Goal: Communication & Community: Share content

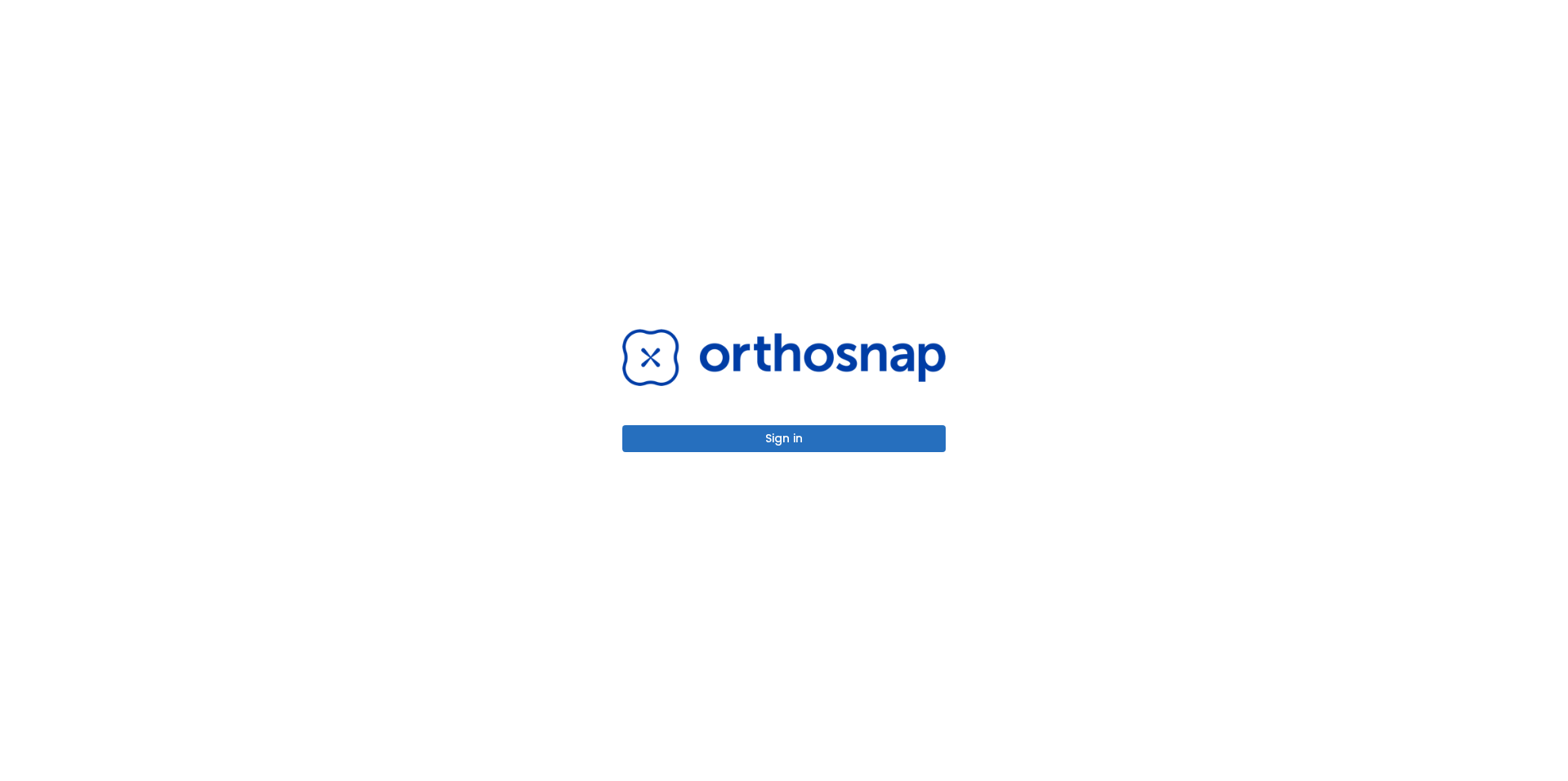
click at [824, 437] on button "Sign in" at bounding box center [784, 439] width 324 height 27
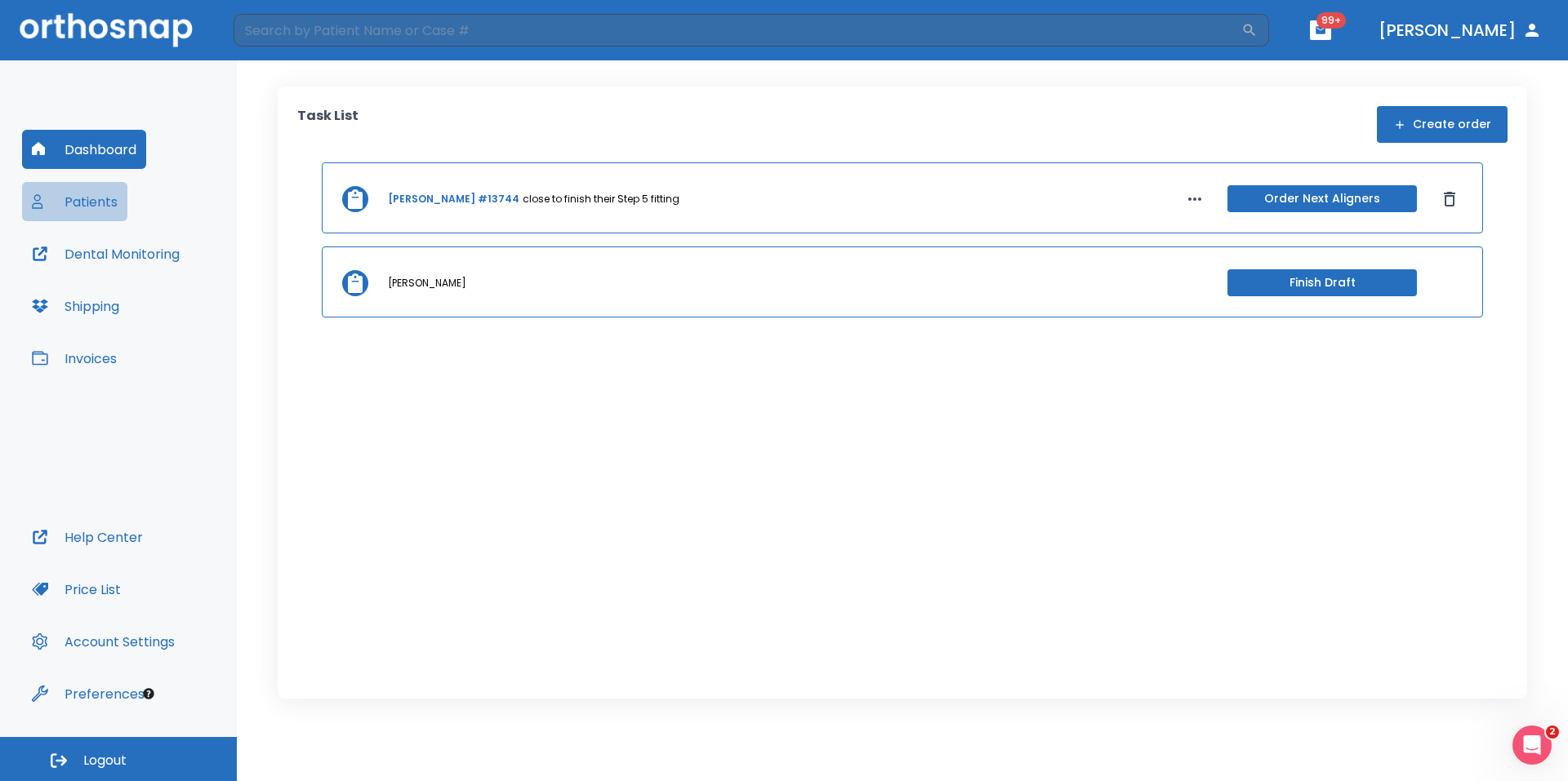
click at [76, 196] on button "Patients" at bounding box center [74, 202] width 105 height 39
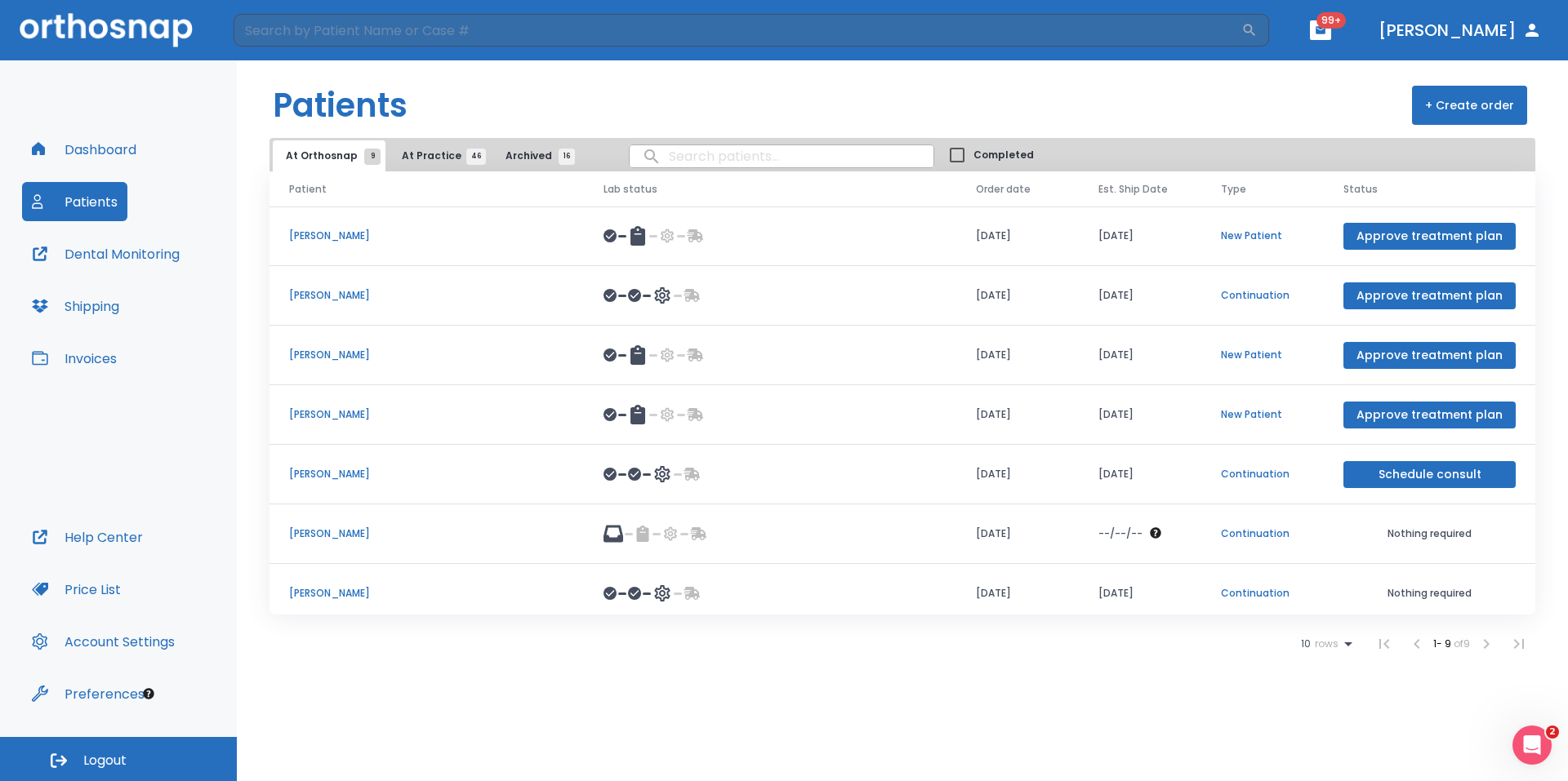
click at [1246, 477] on p "Continuation" at bounding box center [1262, 475] width 83 height 15
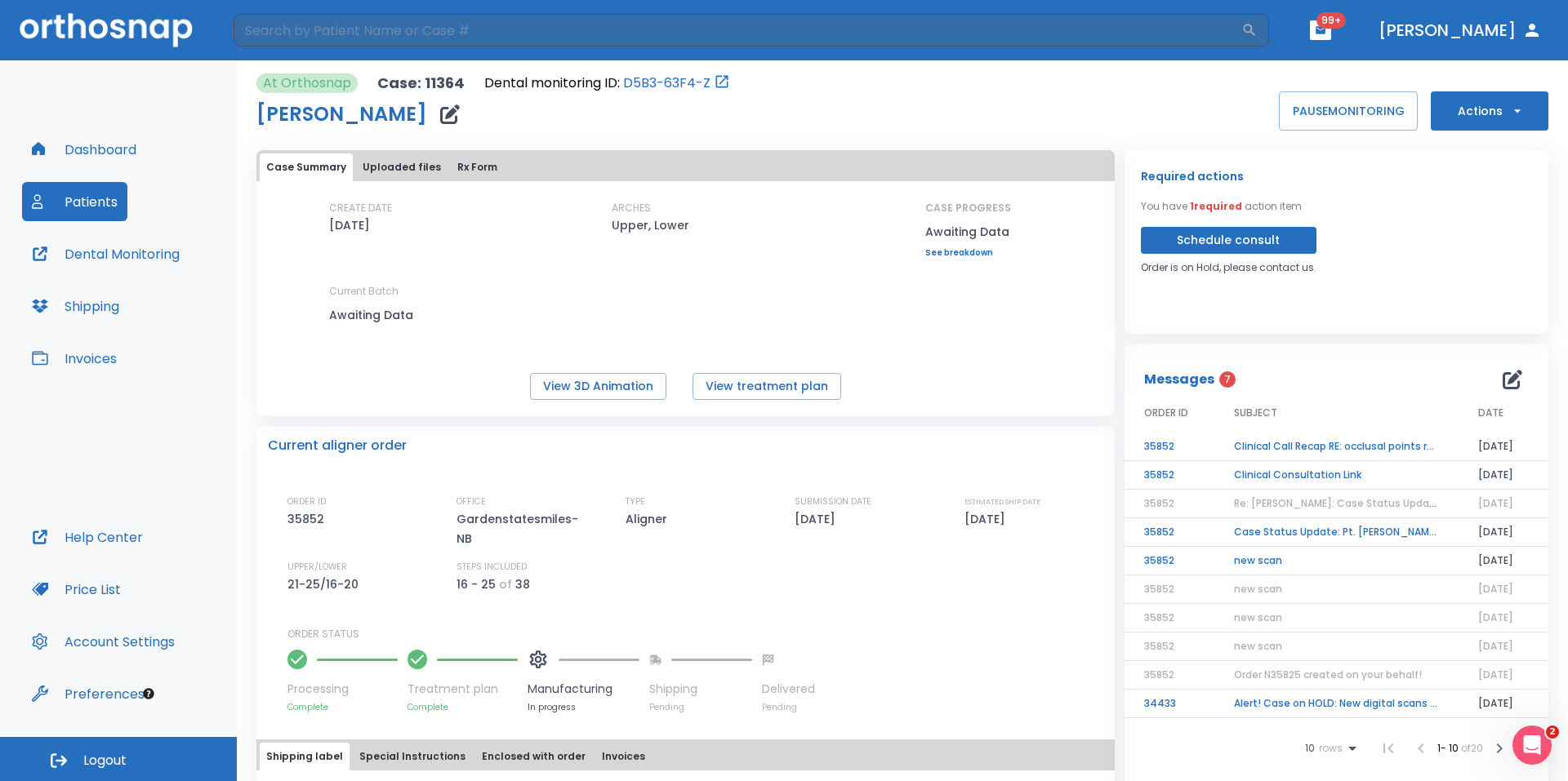
click at [1377, 447] on td "Clinical Call Recap RE: occlusal points reduction markings" at bounding box center [1336, 447] width 244 height 29
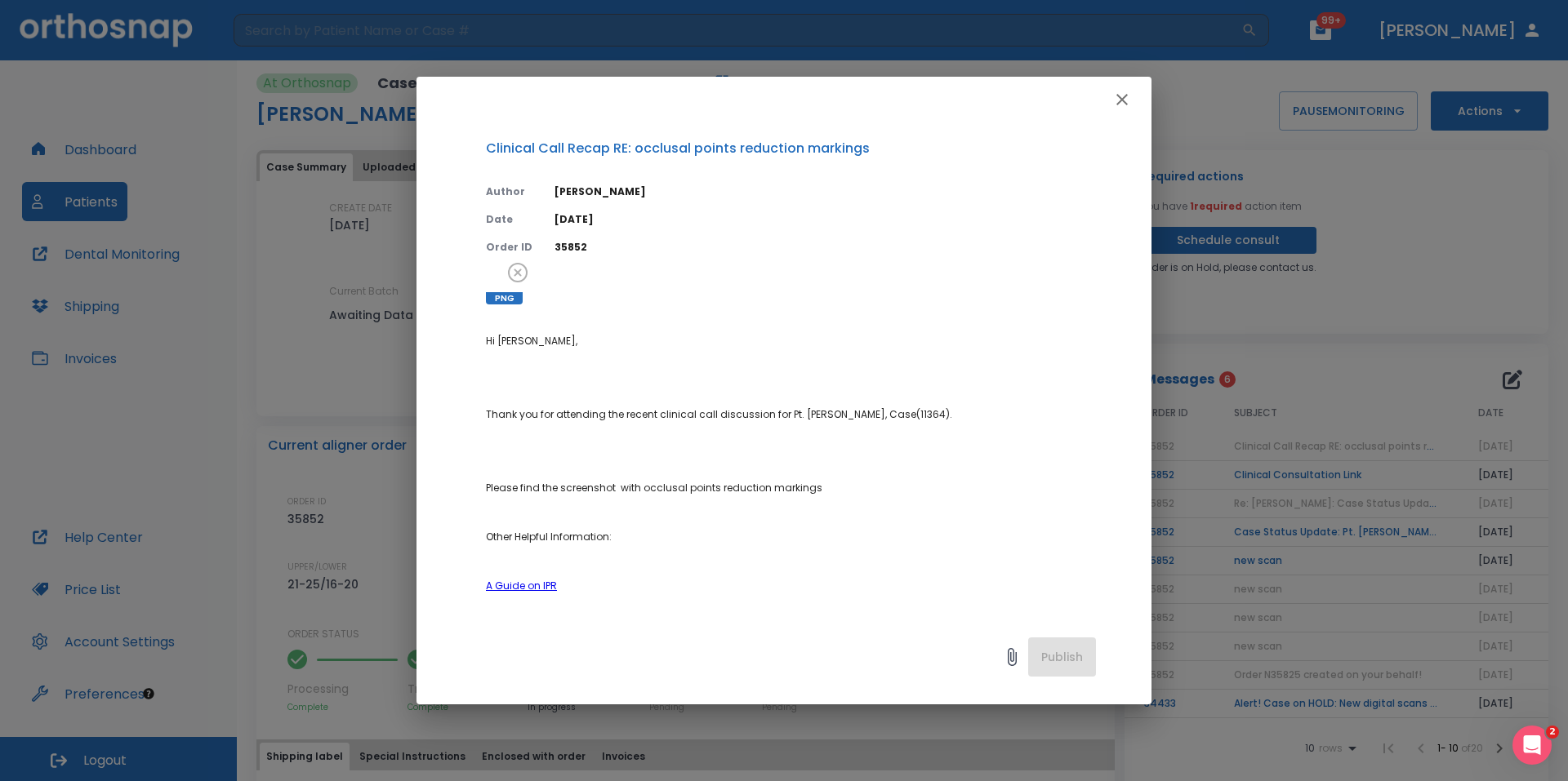
click at [1117, 103] on icon "button" at bounding box center [1122, 100] width 20 height 20
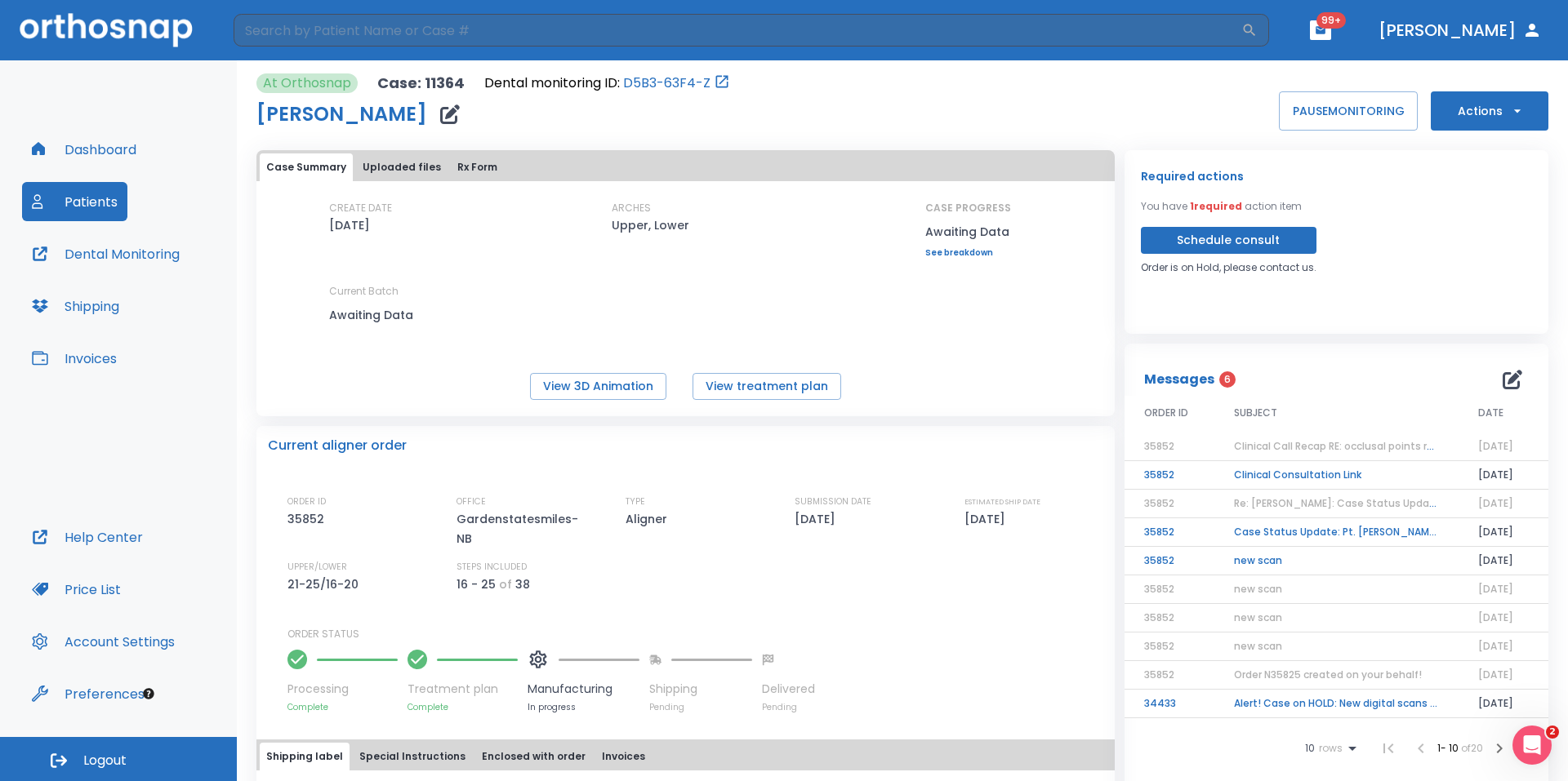
click at [1445, 121] on button "Actions" at bounding box center [1490, 111] width 118 height 39
click at [1204, 245] on div at bounding box center [784, 390] width 1568 height 781
click at [1213, 244] on button "Schedule consult" at bounding box center [1228, 240] width 176 height 27
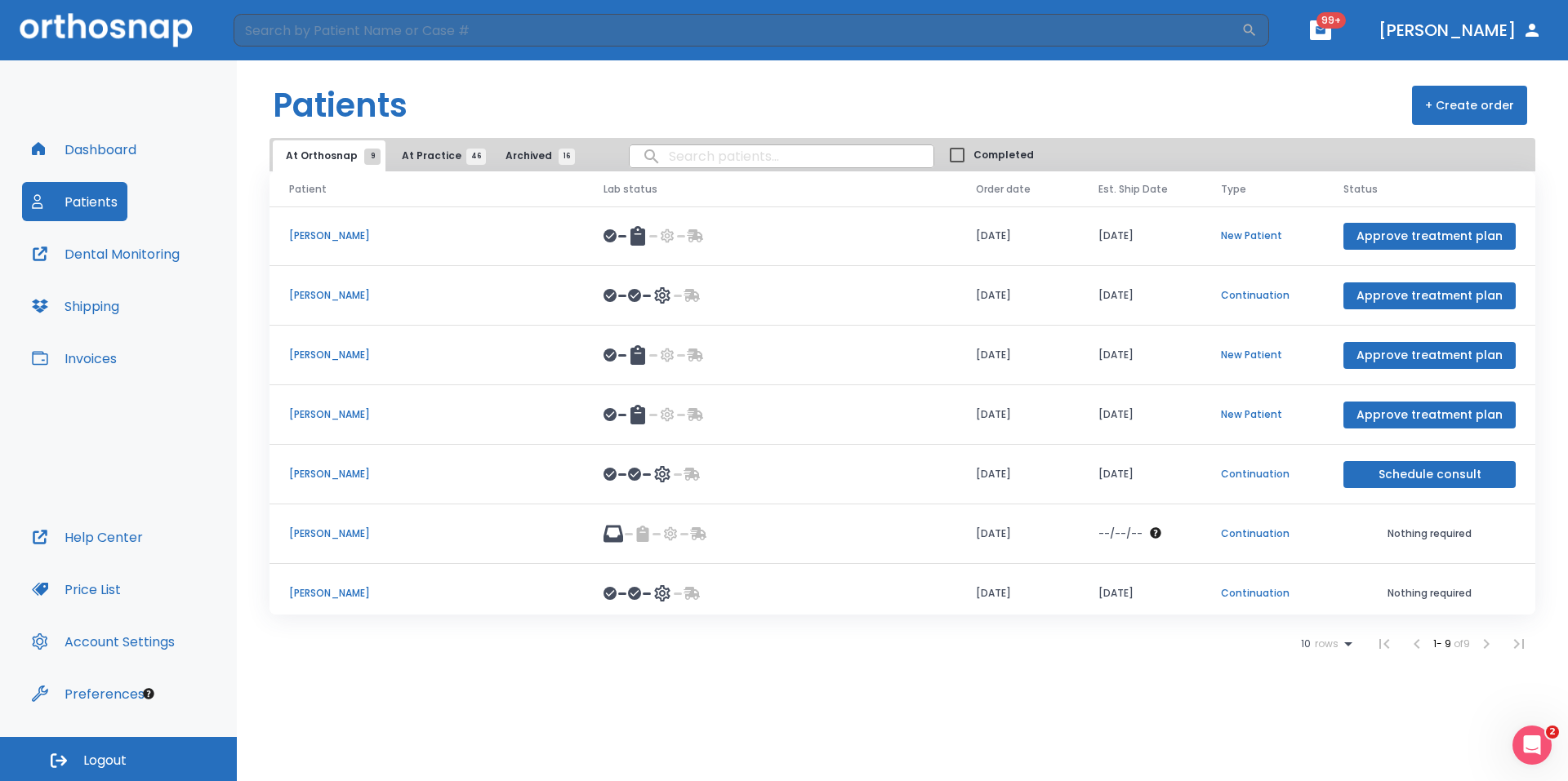
click at [730, 157] on input "search" at bounding box center [781, 156] width 304 height 32
type input "dim"
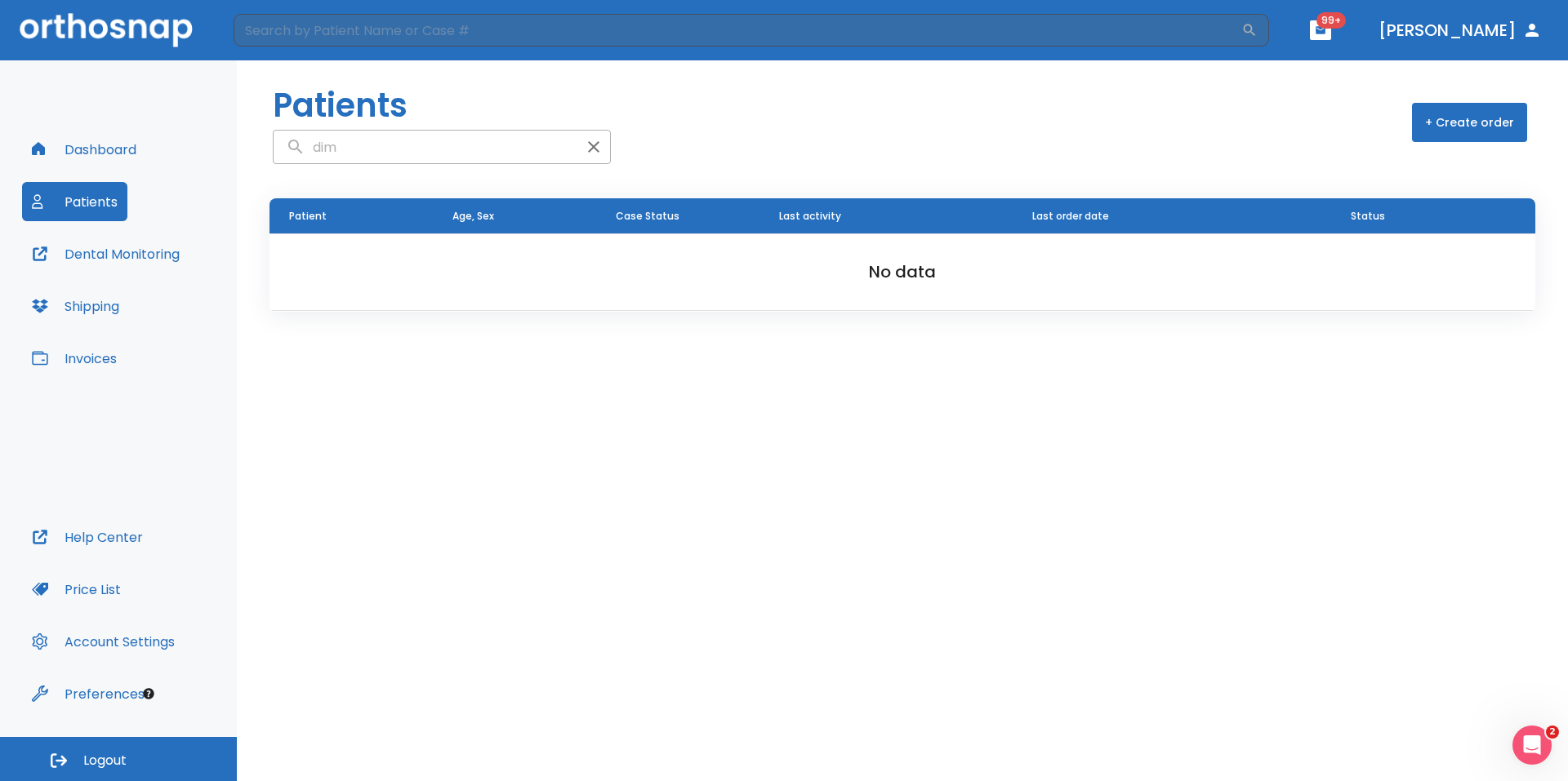
click at [436, 154] on input "dim" at bounding box center [426, 147] width 304 height 32
type input "[PERSON_NAME]"
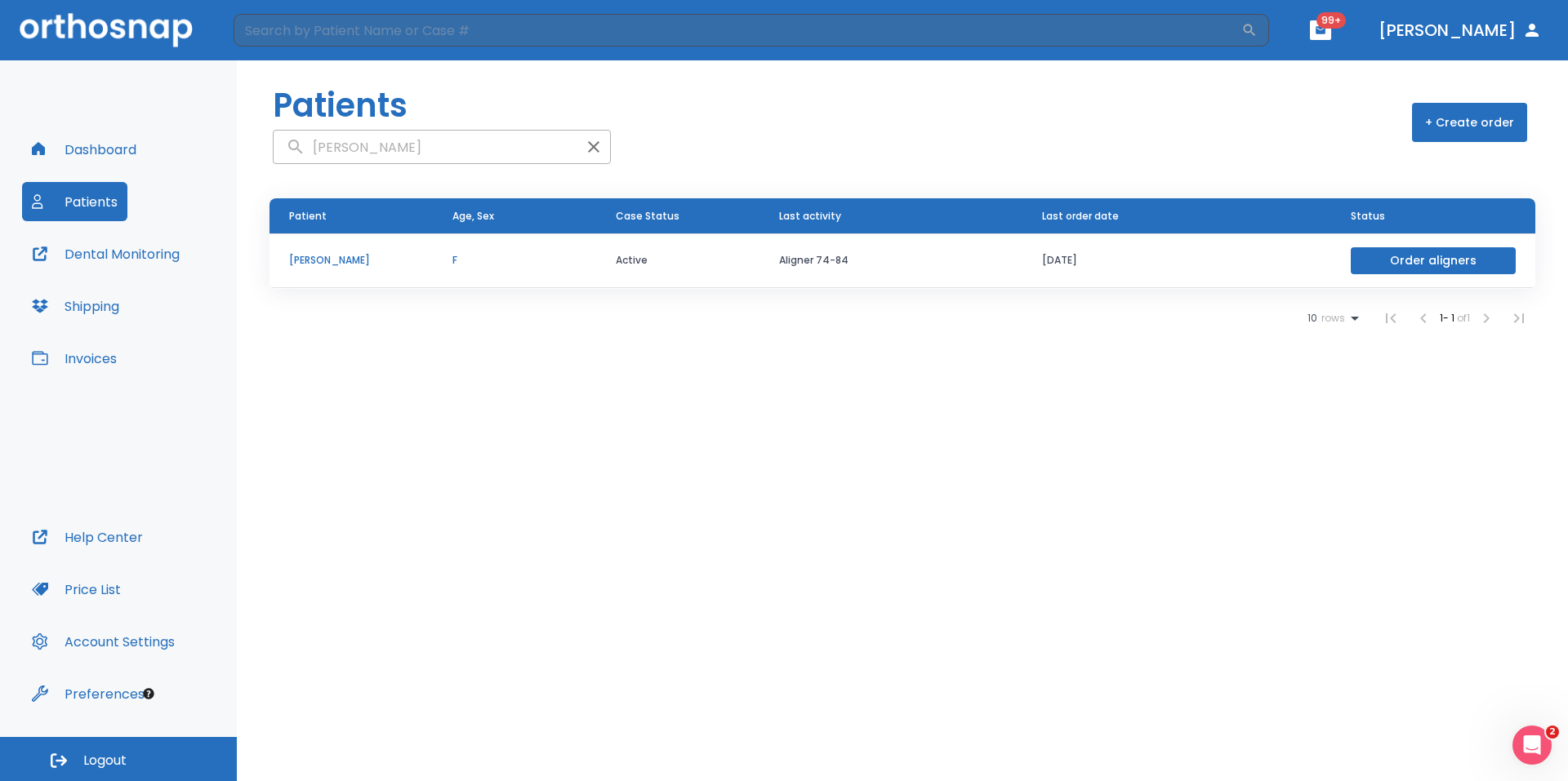
click at [318, 261] on p "[PERSON_NAME]" at bounding box center [351, 261] width 124 height 15
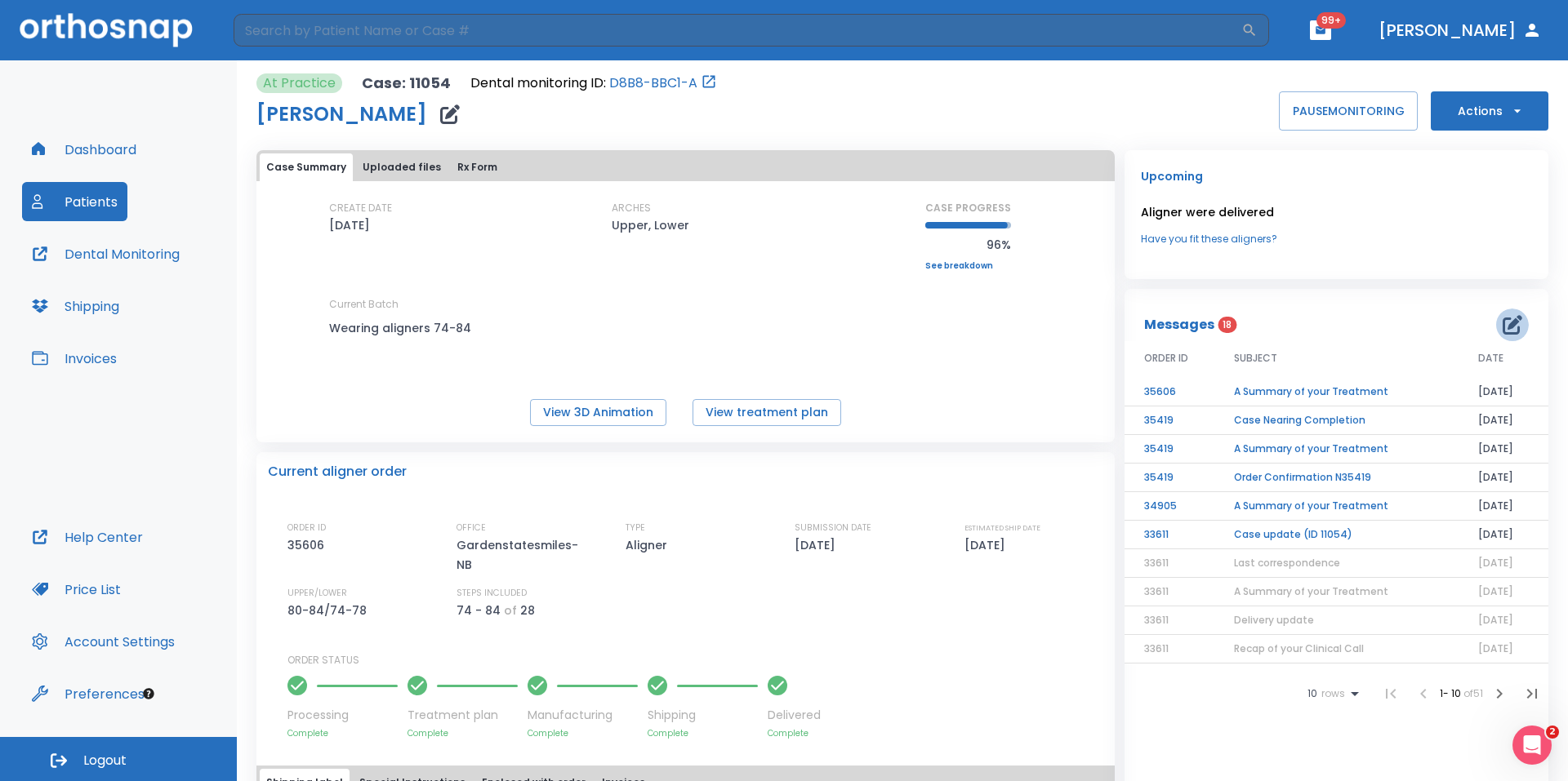
click at [1504, 326] on icon "button" at bounding box center [1512, 325] width 20 height 20
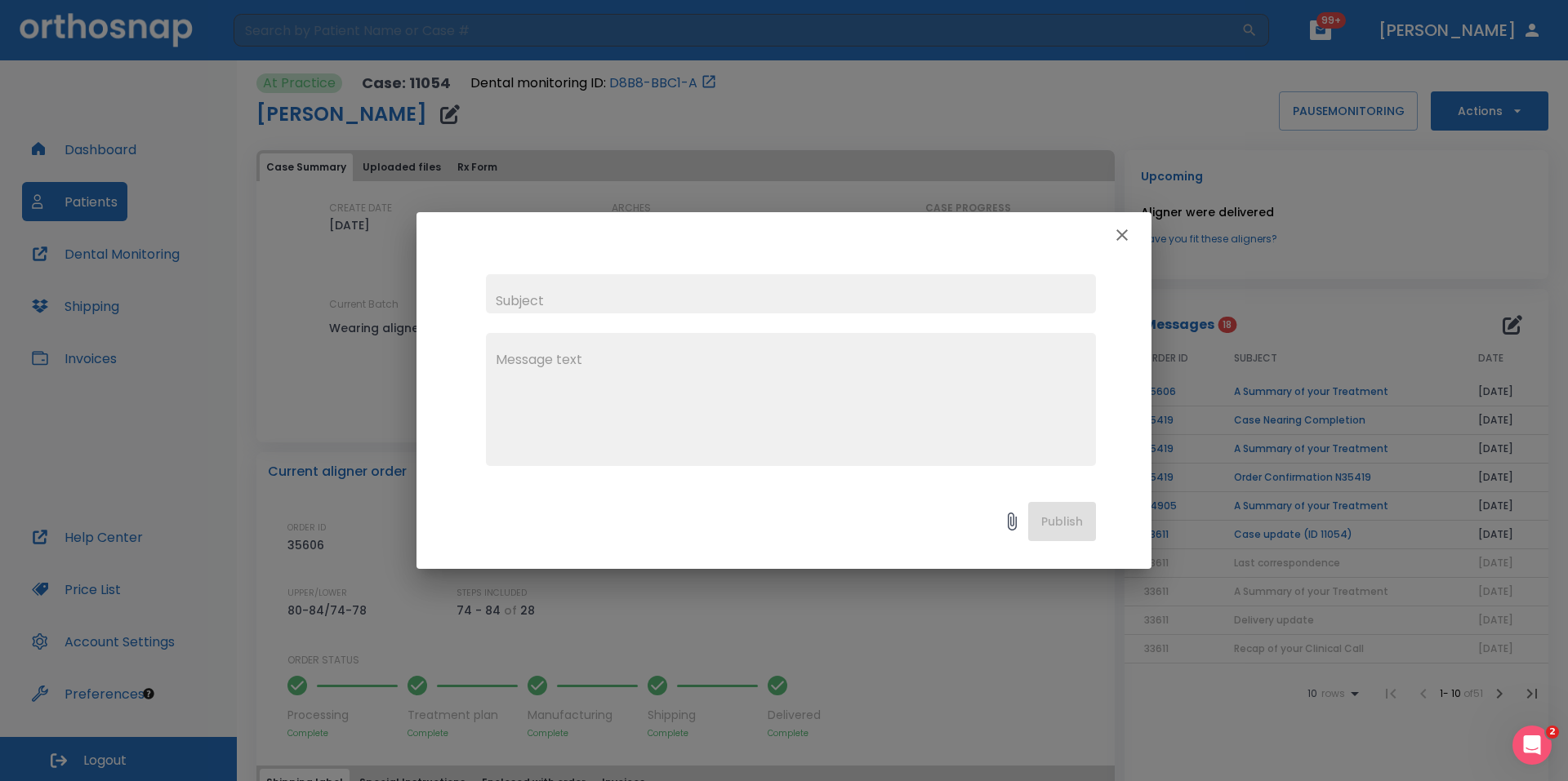
click at [790, 296] on input "text" at bounding box center [791, 294] width 610 height 39
type input "Case finished"
click at [779, 364] on textarea "To enrich screen reader interactions, please activate Accessibility in Grammarl…" at bounding box center [791, 407] width 590 height 113
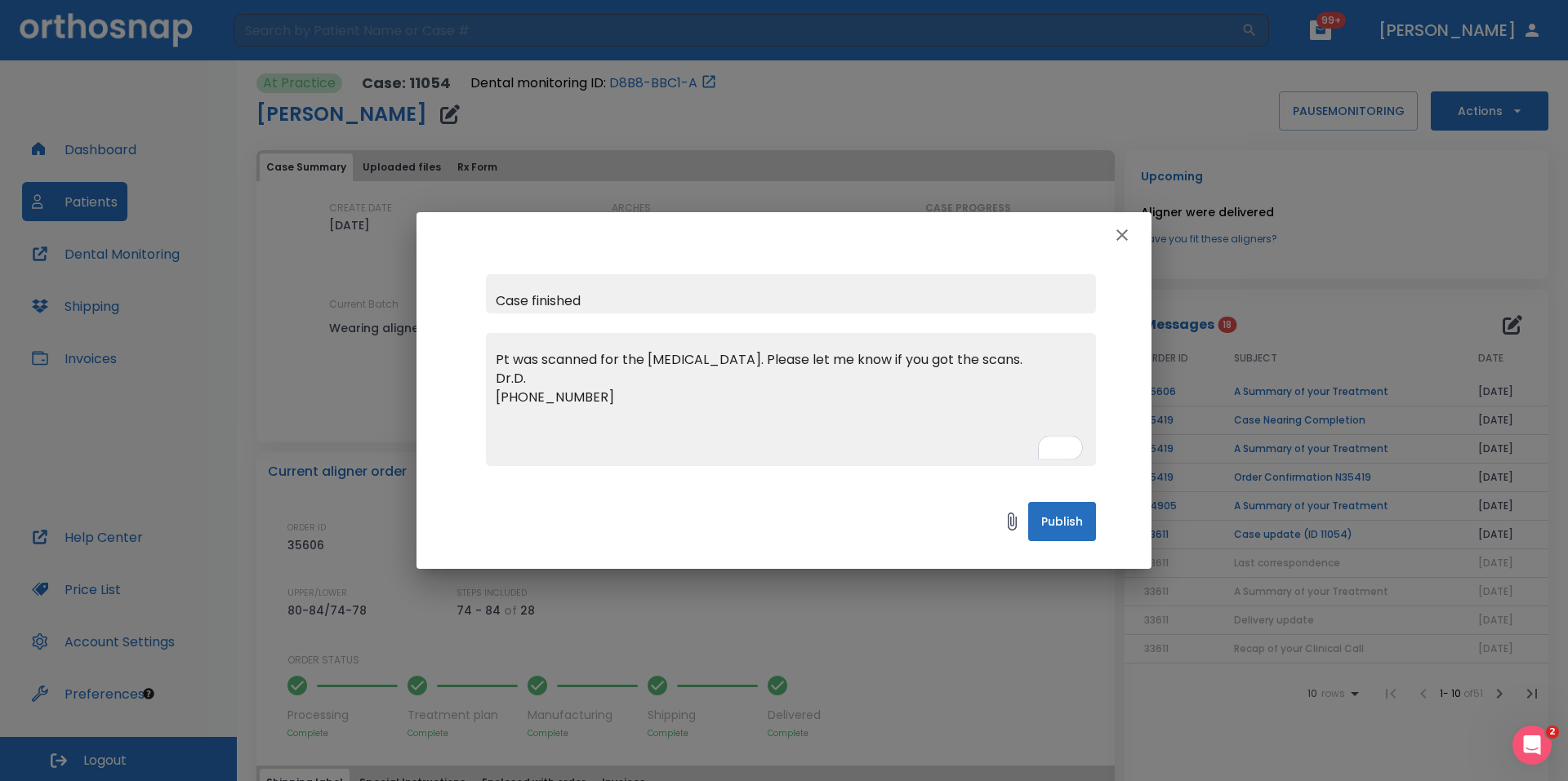
type textarea "Pt was scanned for the [MEDICAL_DATA]. Please let me know if you got the scans.…"
click at [1066, 503] on button "Publish" at bounding box center [1061, 522] width 68 height 39
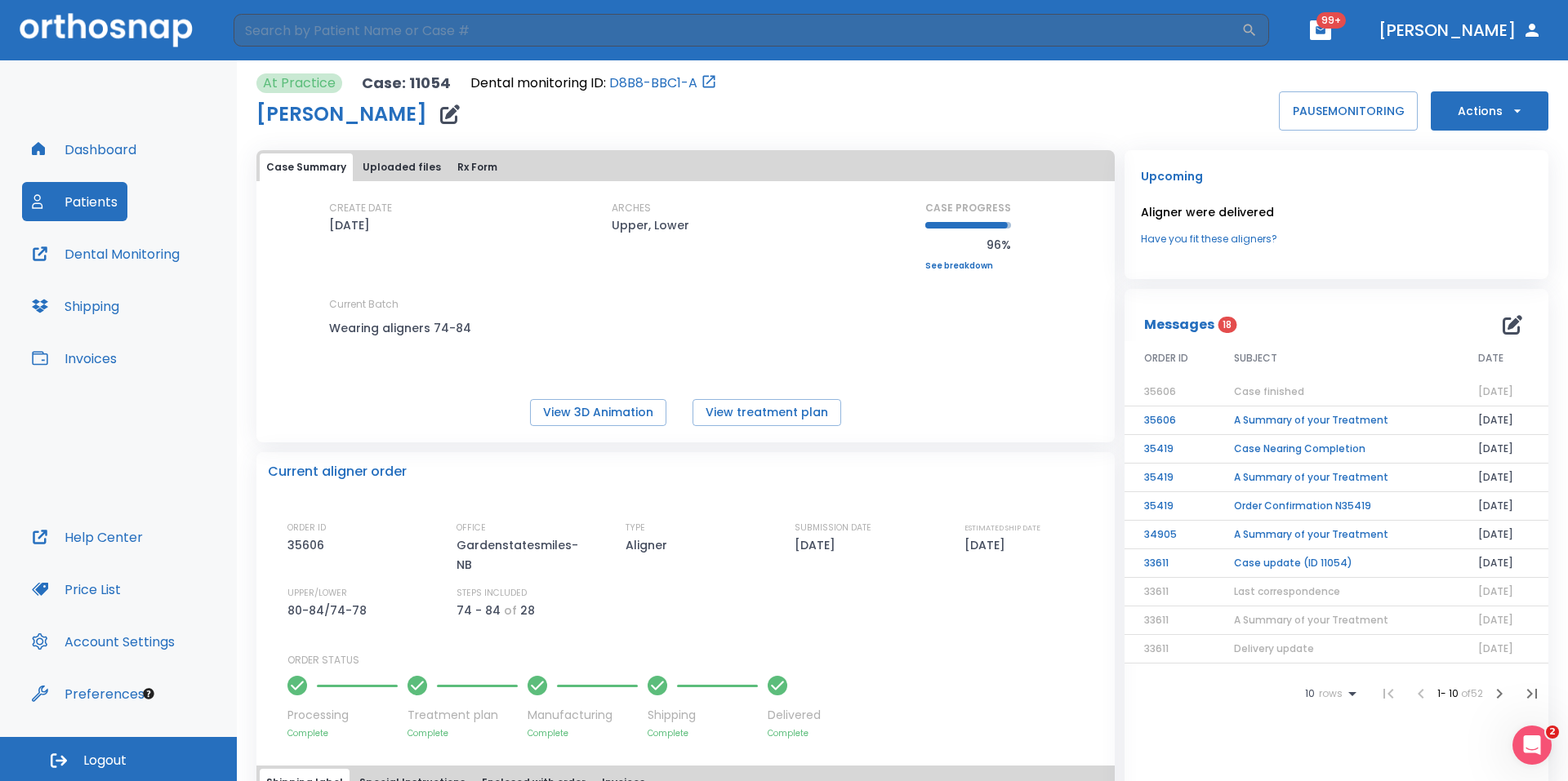
click at [421, 163] on button "Uploaded files" at bounding box center [402, 167] width 92 height 28
